Goal: Information Seeking & Learning: Learn about a topic

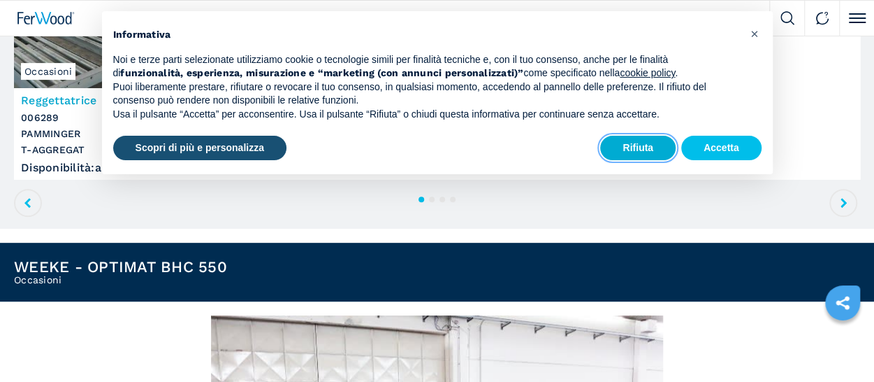
click at [640, 155] on button "Rifiuta" at bounding box center [637, 148] width 75 height 25
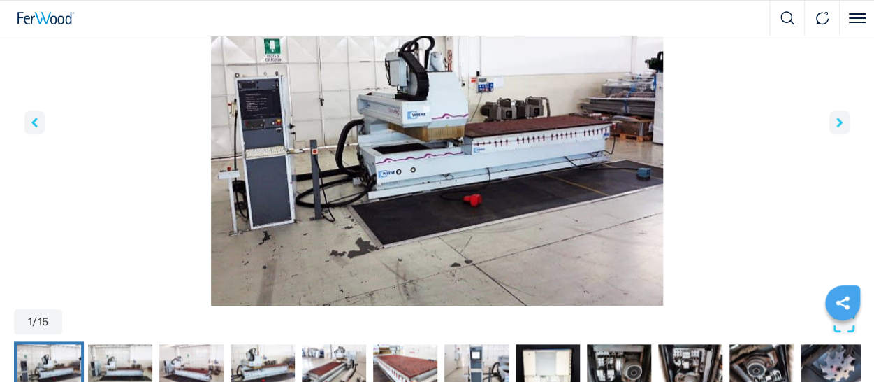
scroll to position [559, 0]
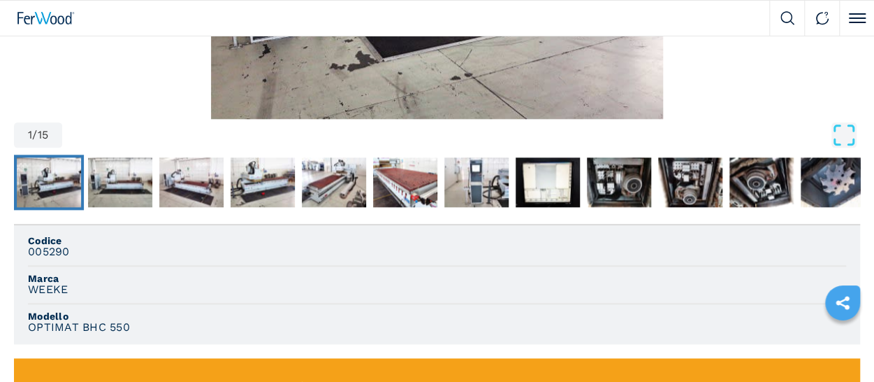
scroll to position [769, 0]
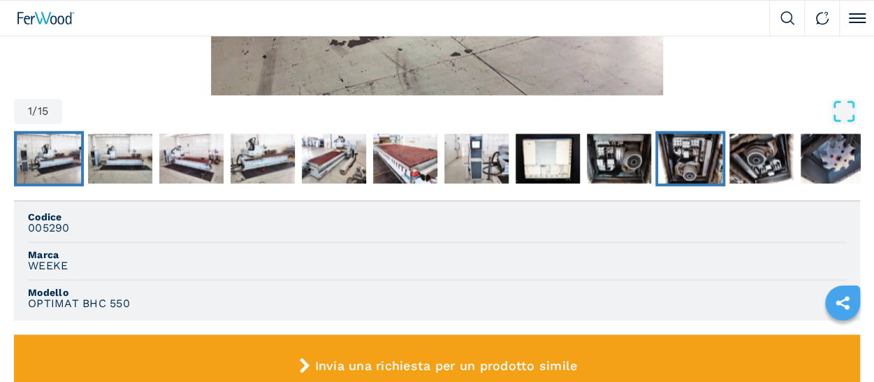
click at [685, 170] on img "Go to Slide 10" at bounding box center [690, 158] width 64 height 50
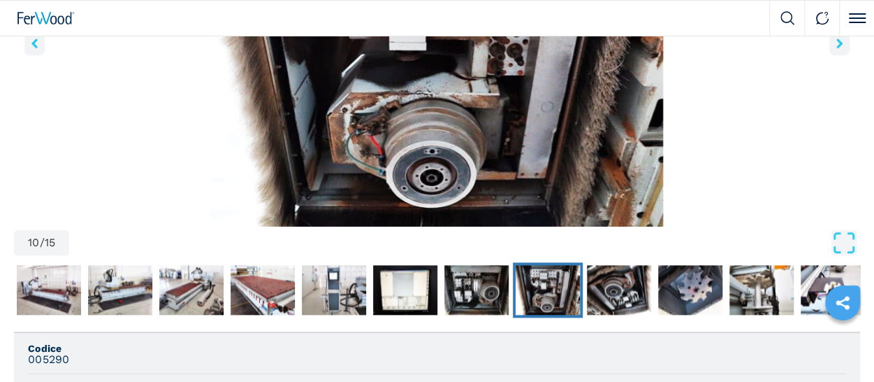
scroll to position [559, 0]
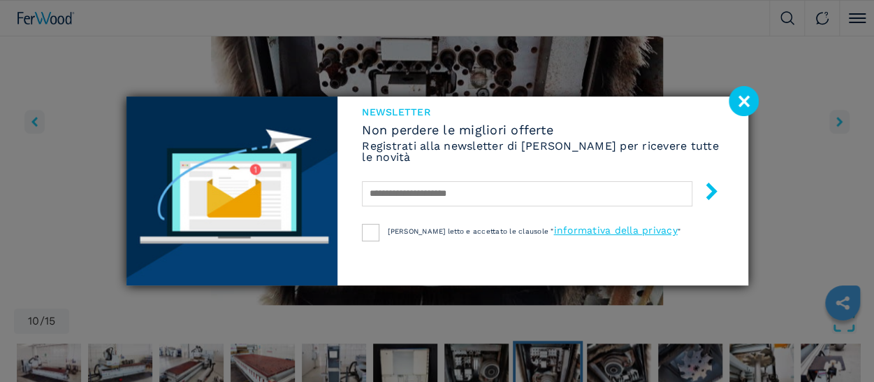
click at [755, 99] on image at bounding box center [744, 101] width 30 height 30
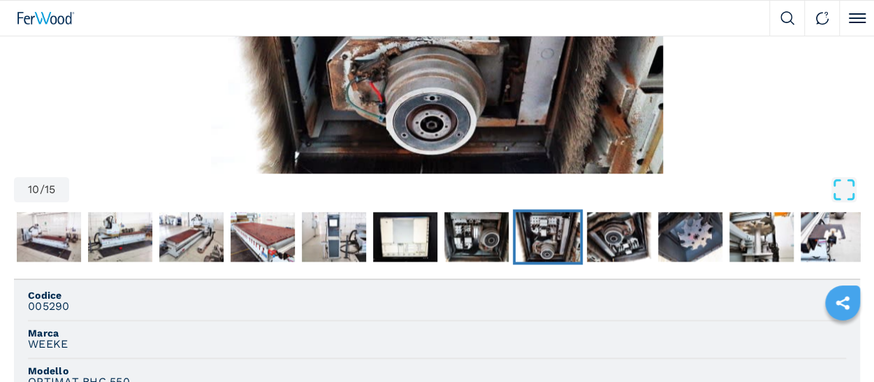
scroll to position [699, 0]
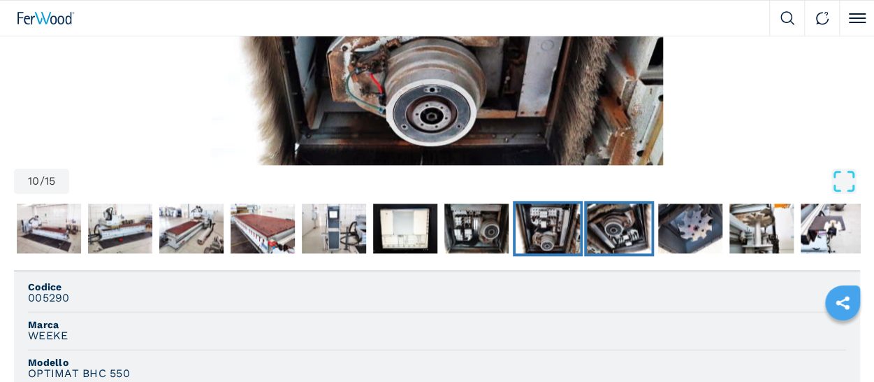
click at [635, 227] on img "Go to Slide 11" at bounding box center [619, 228] width 64 height 50
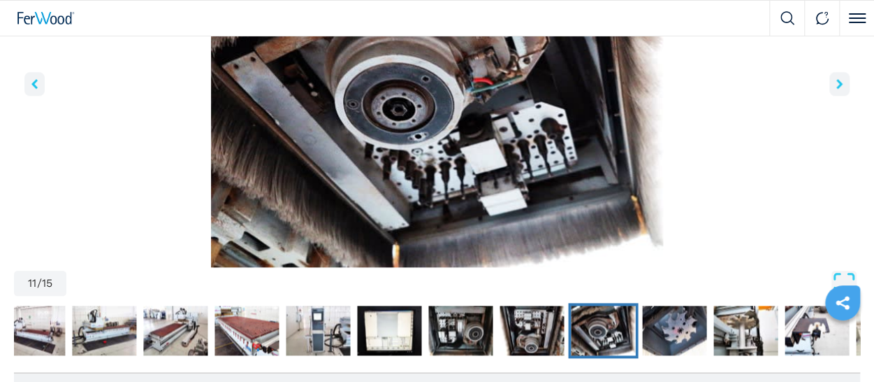
scroll to position [629, 0]
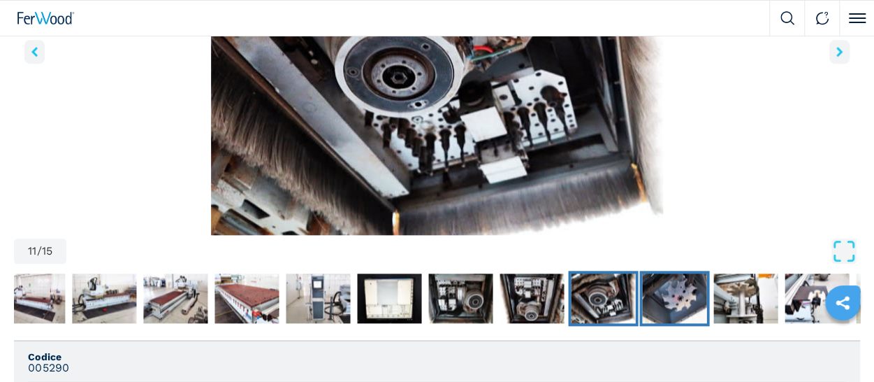
click at [685, 300] on img "Go to Slide 12" at bounding box center [674, 298] width 64 height 50
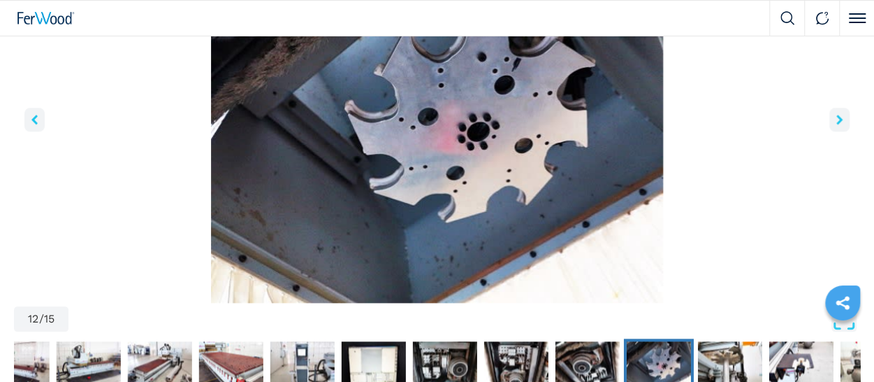
scroll to position [489, 0]
